Goal: Task Accomplishment & Management: Manage account settings

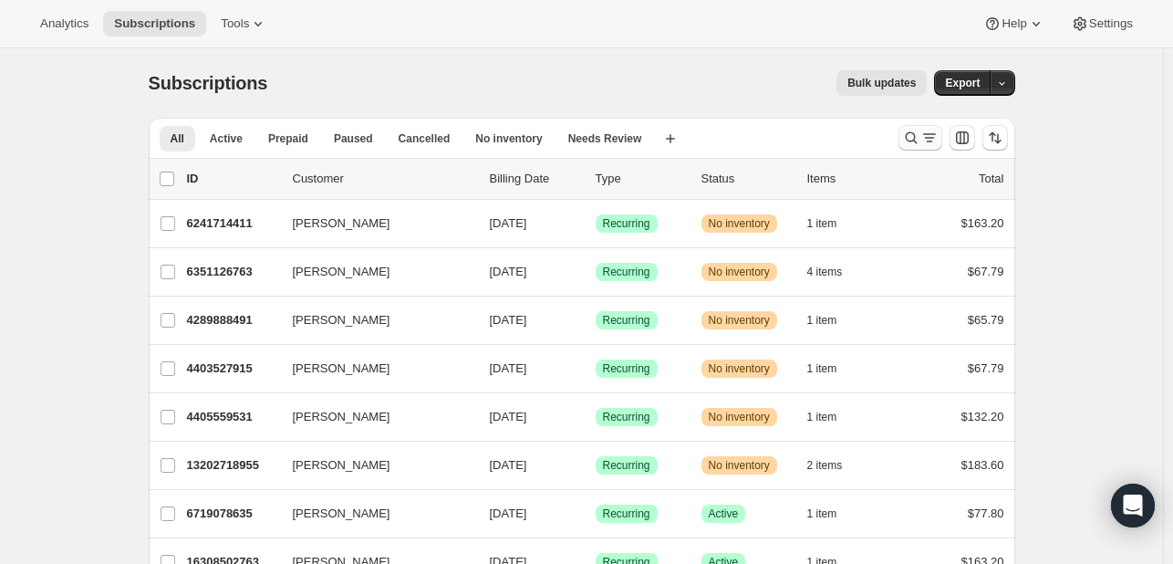
click at [910, 137] on icon "Search and filter results" at bounding box center [911, 138] width 12 height 12
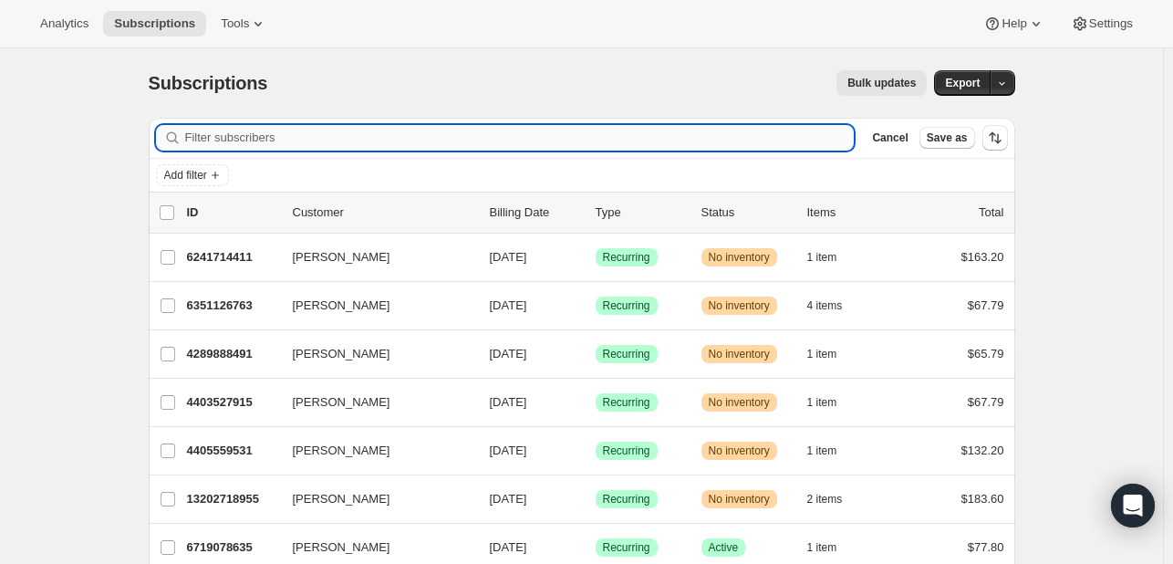
paste input "[EMAIL_ADDRESS][DOMAIN_NAME]"
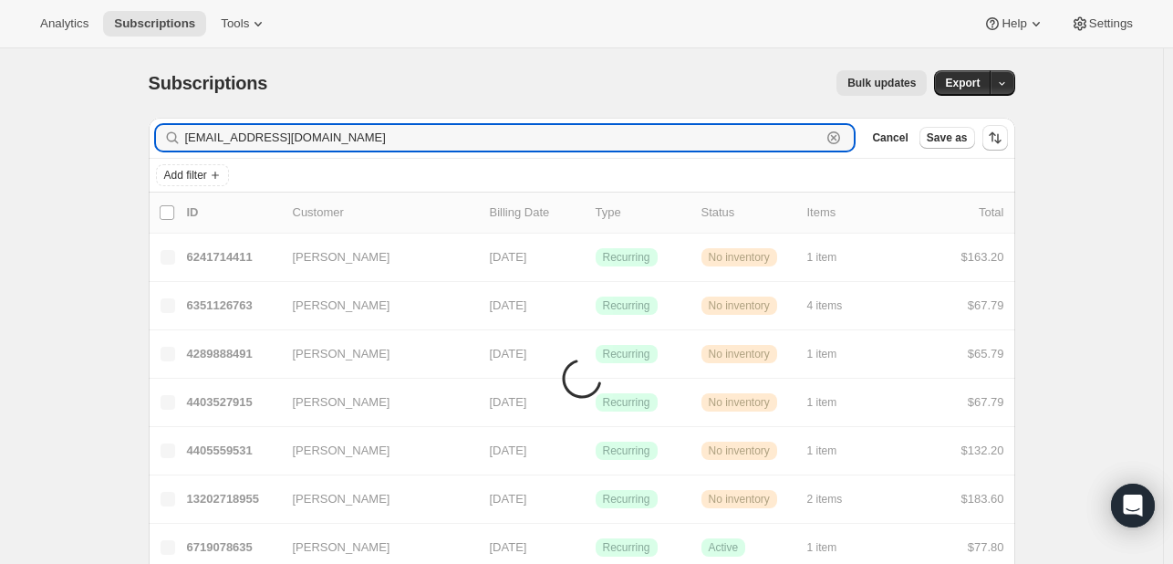
type input "[EMAIL_ADDRESS][DOMAIN_NAME]"
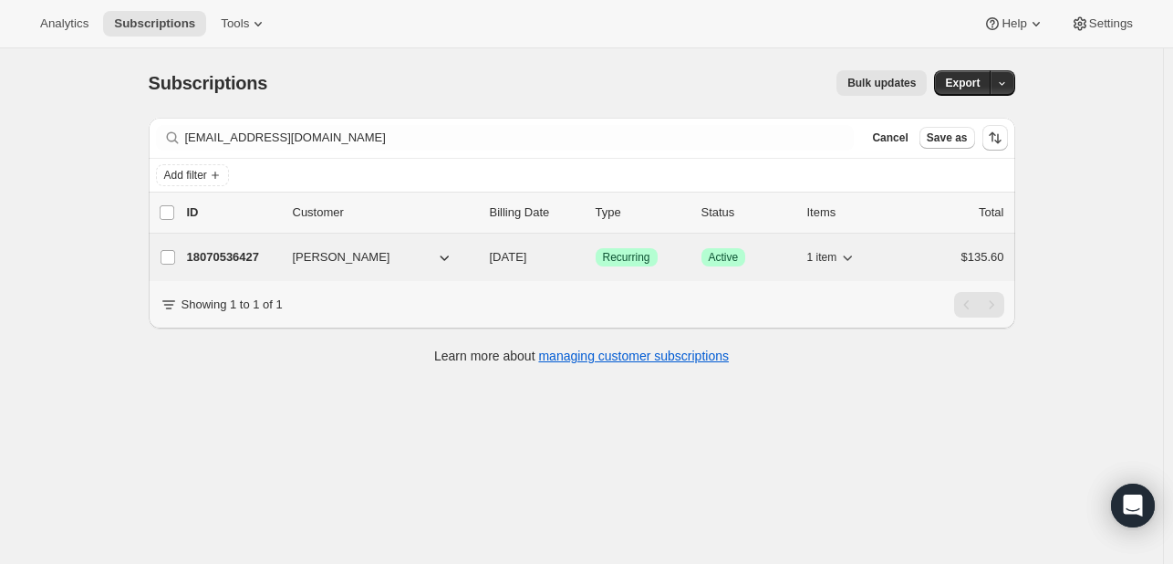
click at [253, 256] on p "18070536427" at bounding box center [232, 257] width 91 height 18
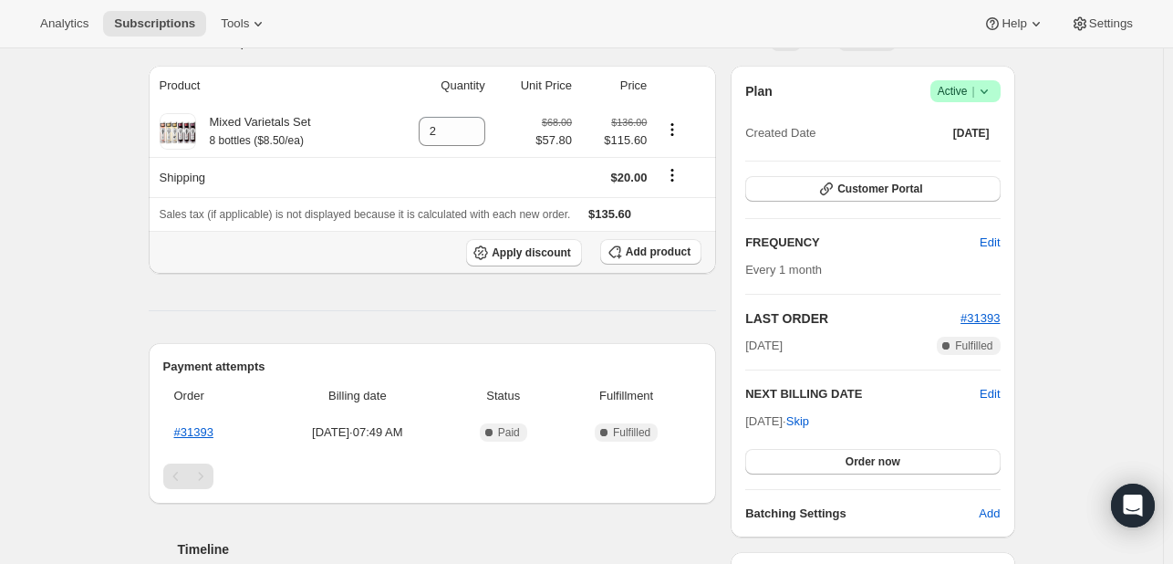
scroll to position [182, 0]
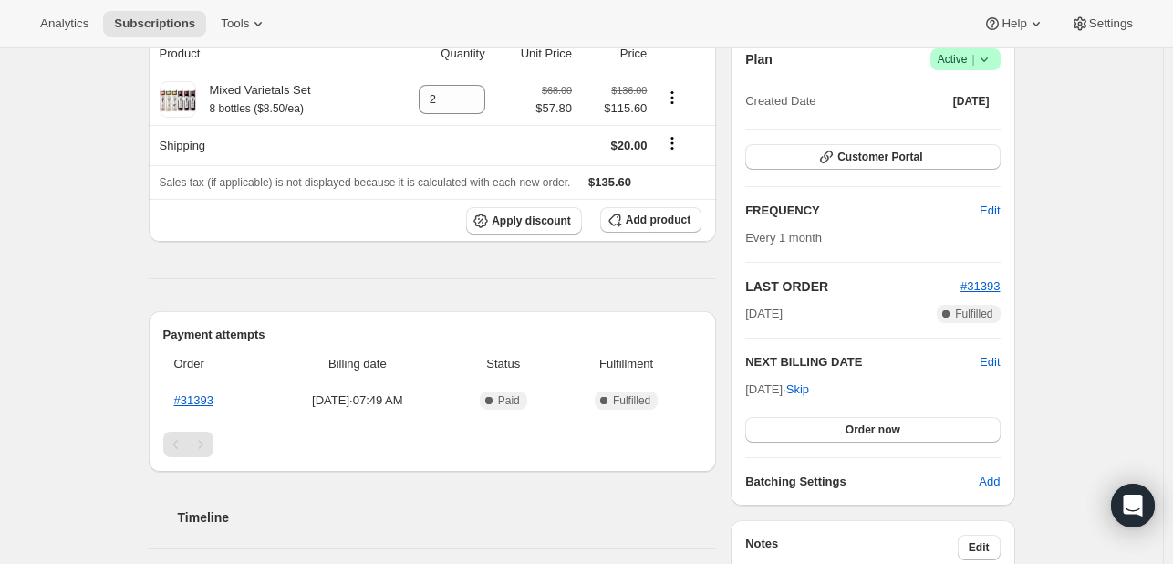
click at [997, 61] on span "Success Active |" at bounding box center [965, 59] width 70 height 22
click at [967, 125] on span "Cancel subscription" at bounding box center [962, 126] width 103 height 14
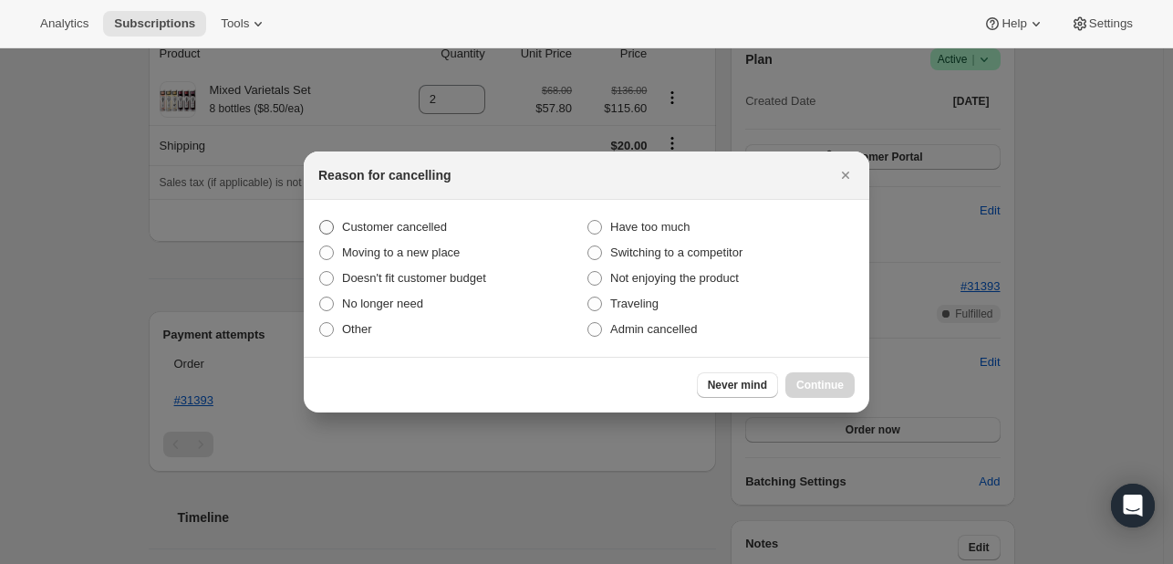
click at [404, 226] on span "Customer cancelled" at bounding box center [394, 227] width 105 height 14
click at [320, 221] on input "Customer cancelled" at bounding box center [319, 220] width 1 height 1
radio input "true"
click at [821, 388] on span "Continue" at bounding box center [819, 385] width 47 height 15
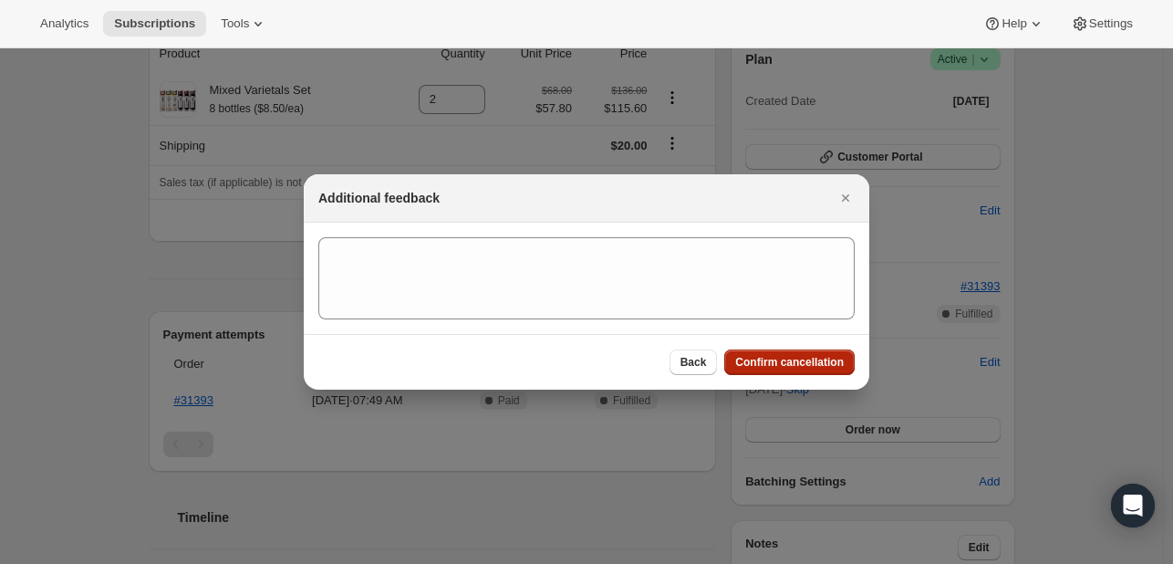
click at [797, 358] on span "Confirm cancellation" at bounding box center [789, 362] width 109 height 15
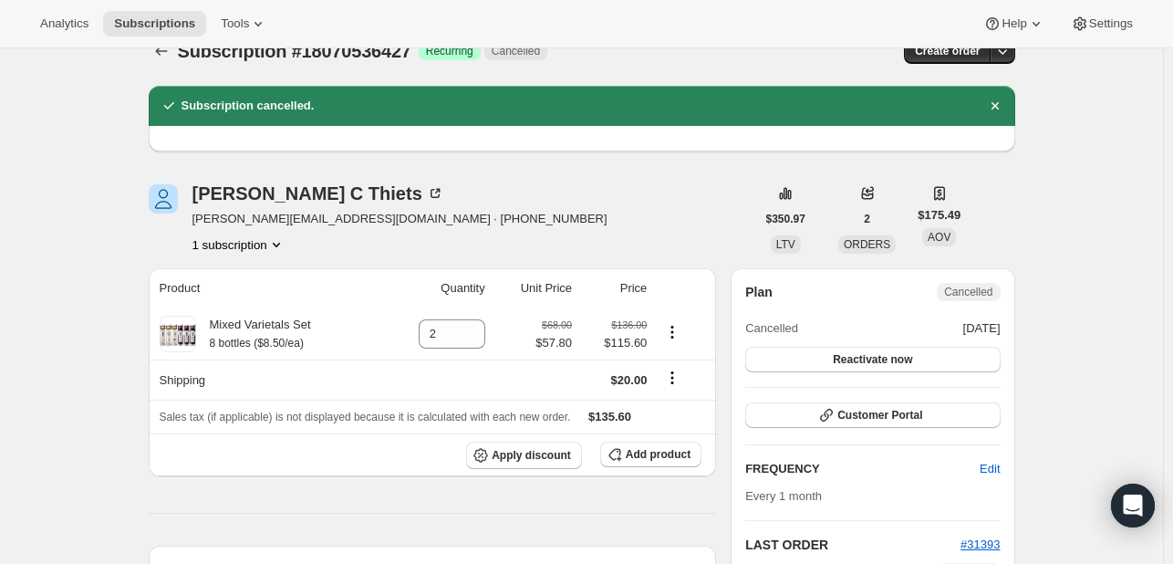
scroll to position [0, 0]
